Goal: Find specific fact: Find specific fact

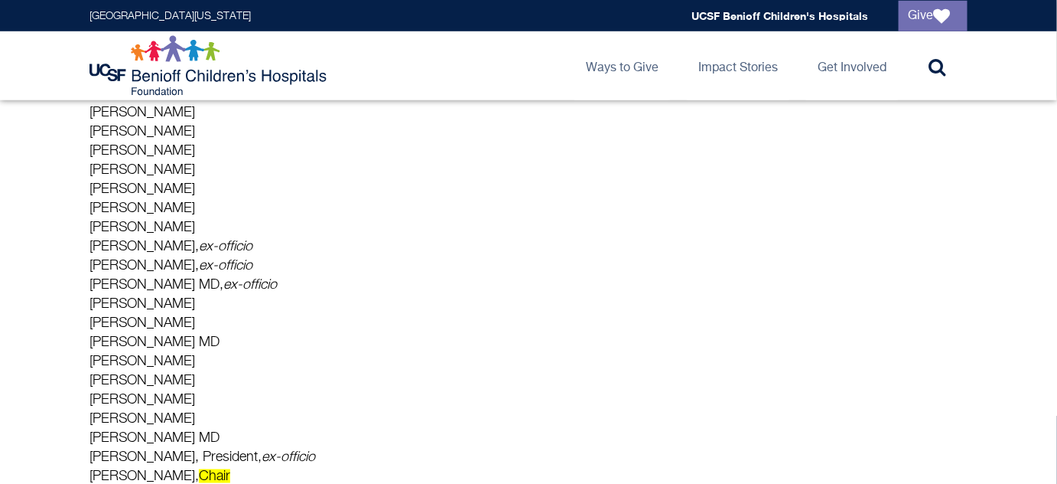
scroll to position [399, 0]
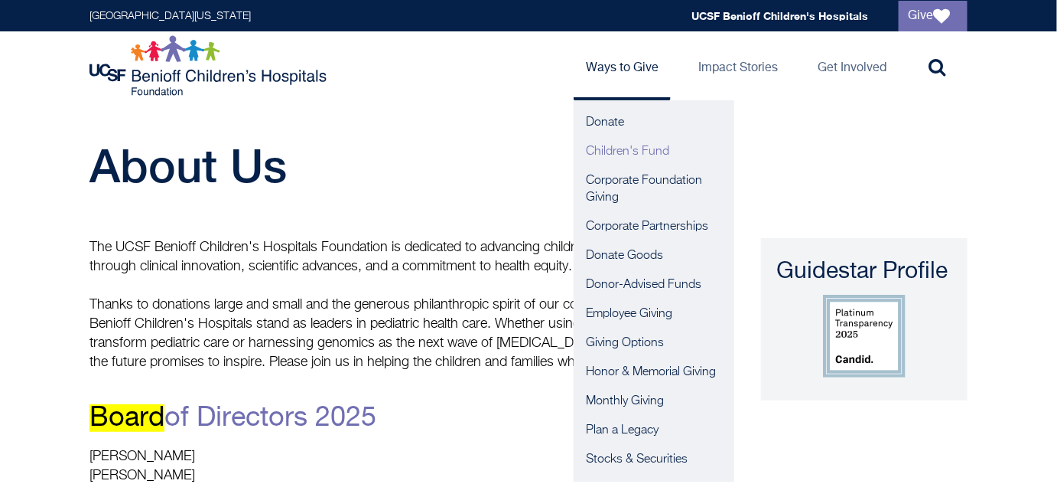
scroll to position [598, 0]
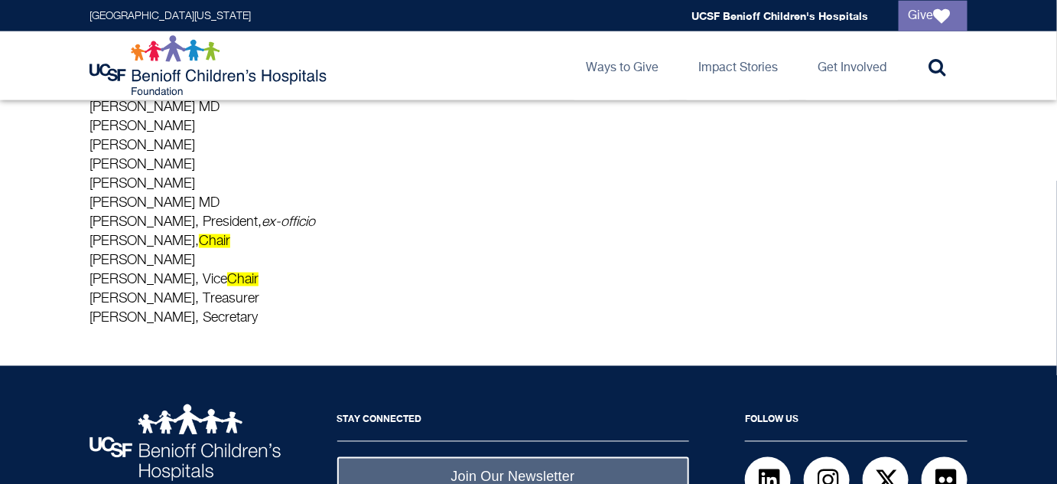
click at [155, 240] on p "[PERSON_NAME] [PERSON_NAME] [PERSON_NAME] [PERSON_NAME] [PERSON_NAME] [PERSON_N…" at bounding box center [384, 88] width 589 height 478
copy p "Shahan Soghikian, Chair"
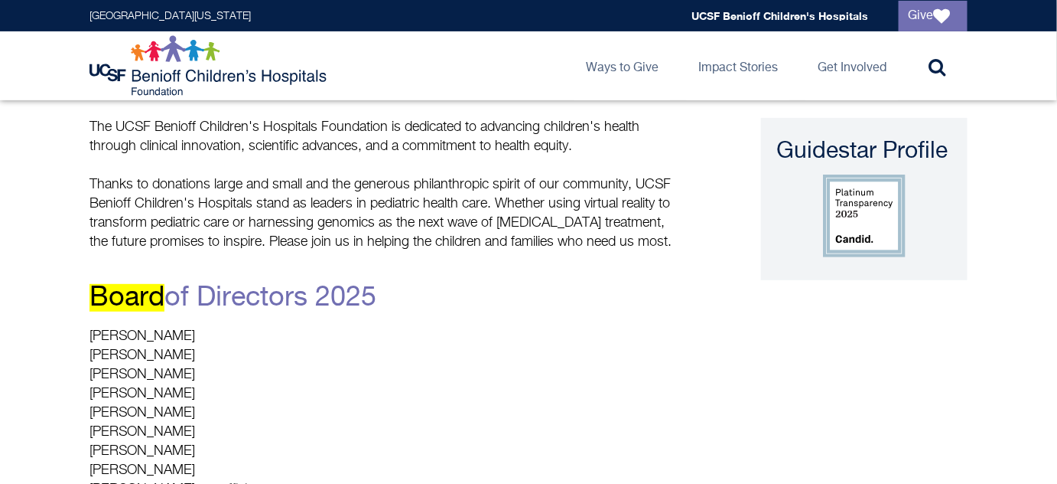
scroll to position [0, 0]
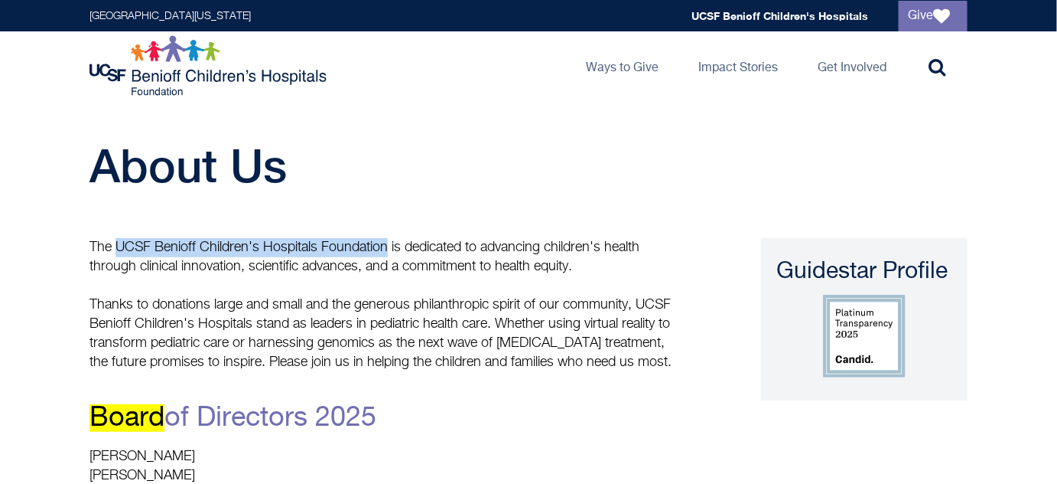
drag, startPoint x: 387, startPoint y: 247, endPoint x: 116, endPoint y: 246, distance: 270.8
click at [116, 246] on p "The UCSF Benioff Children's Hospitals Foundation is dedicated to advancing chil…" at bounding box center [384, 257] width 589 height 38
copy p "UCSF Benioff Children's Hospitals Foundation"
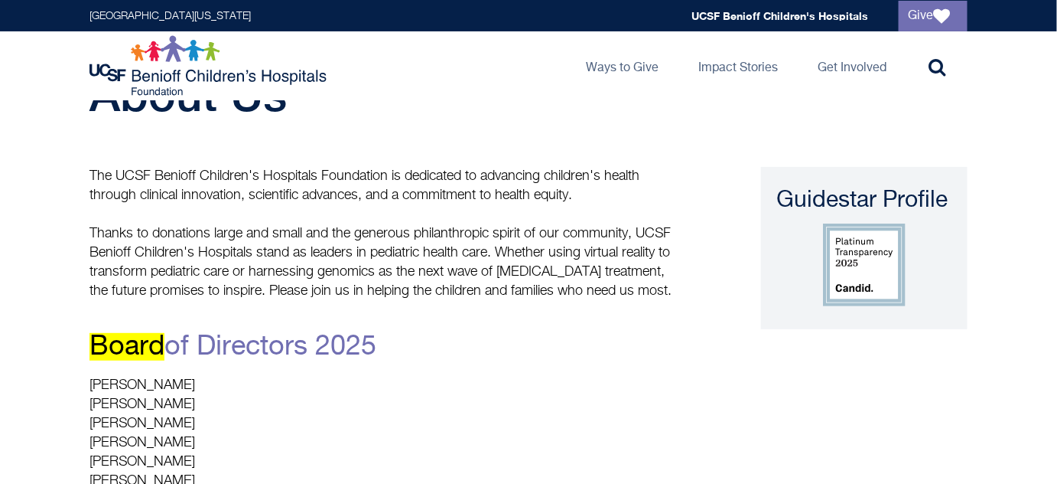
scroll to position [138, 0]
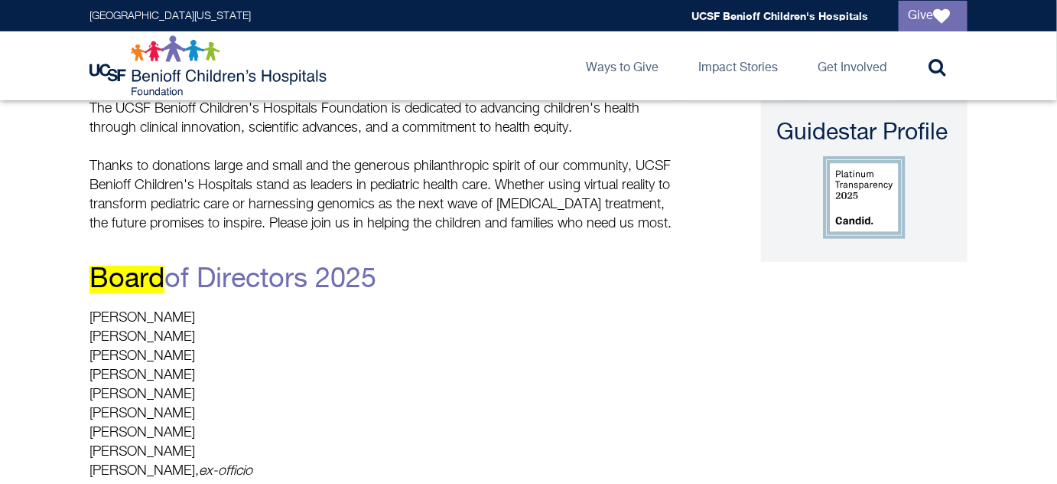
click at [340, 265] on link "Board of Directors 2025" at bounding box center [233, 279] width 287 height 28
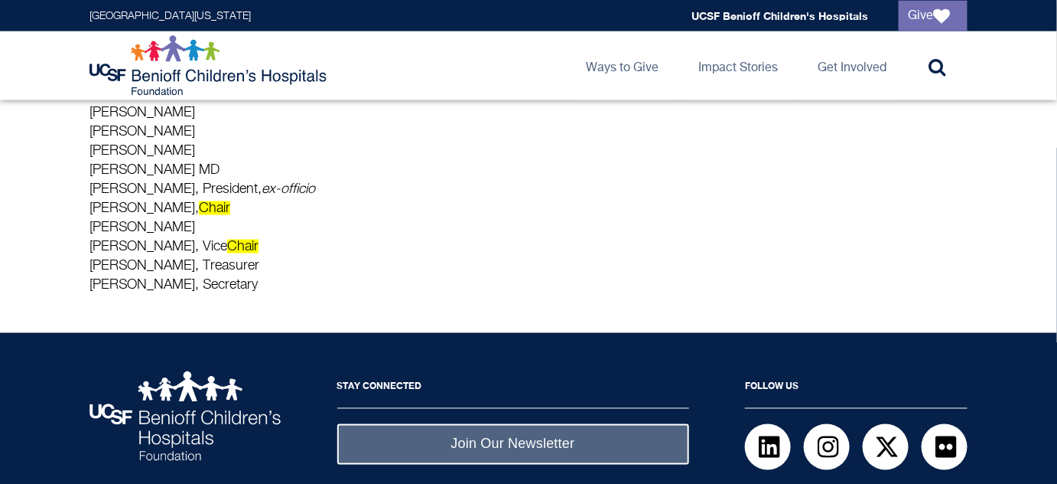
scroll to position [626, 0]
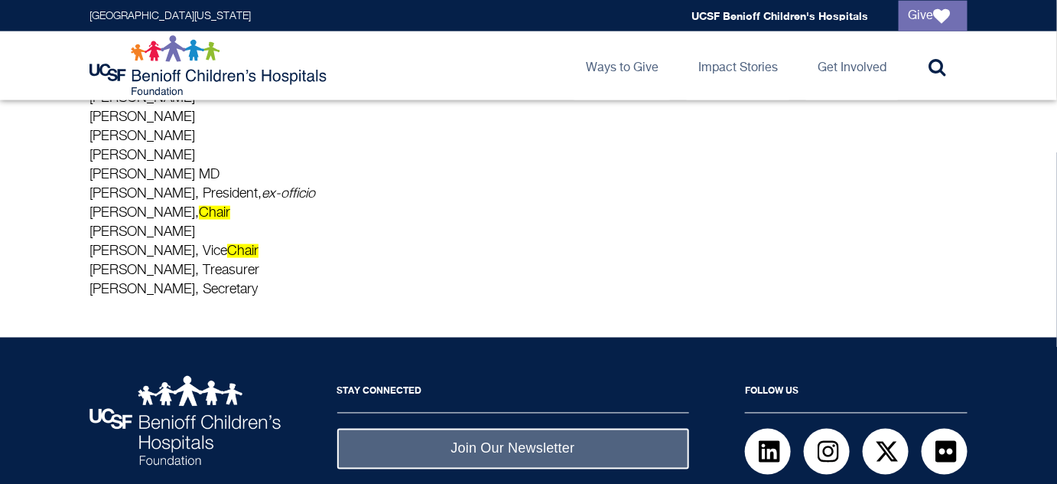
click at [185, 247] on p "David Beier Valli Benesch Lynne Benioff Angela Glover Blackwell John Chen Henry…" at bounding box center [384, 60] width 589 height 478
copy p "Lisa Walsh, Vice Chair"
